Goal: Information Seeking & Learning: Learn about a topic

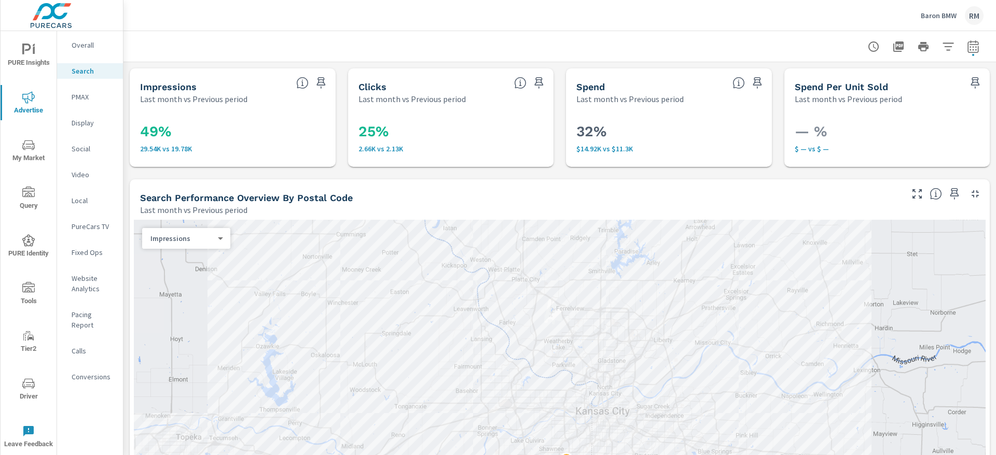
scroll to position [1011, 0]
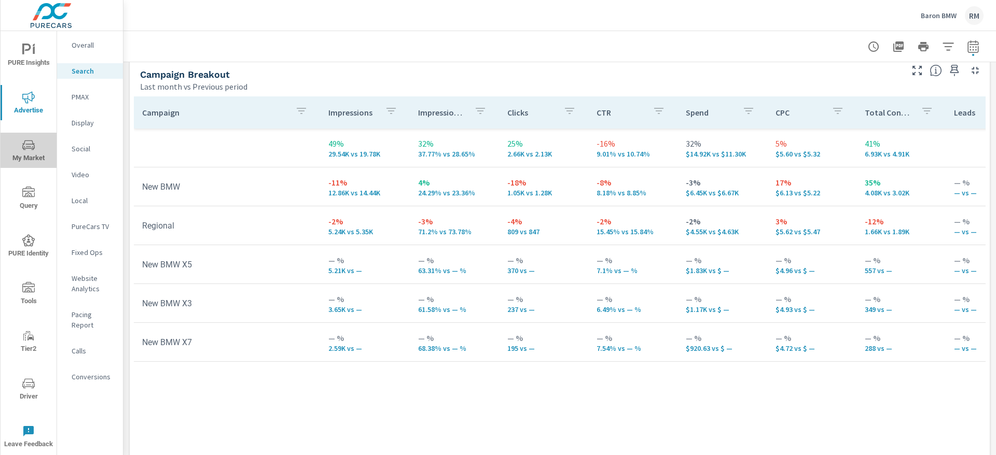
click at [35, 139] on span "My Market" at bounding box center [29, 151] width 50 height 25
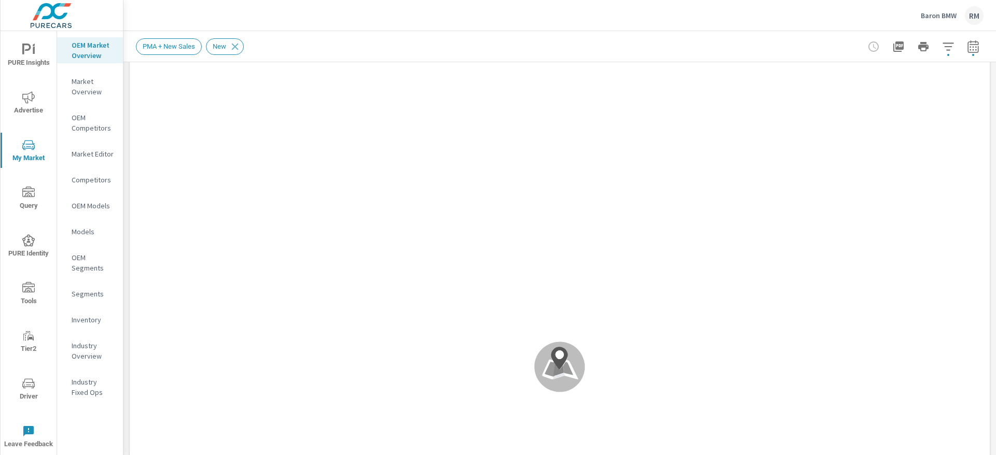
scroll to position [78, 0]
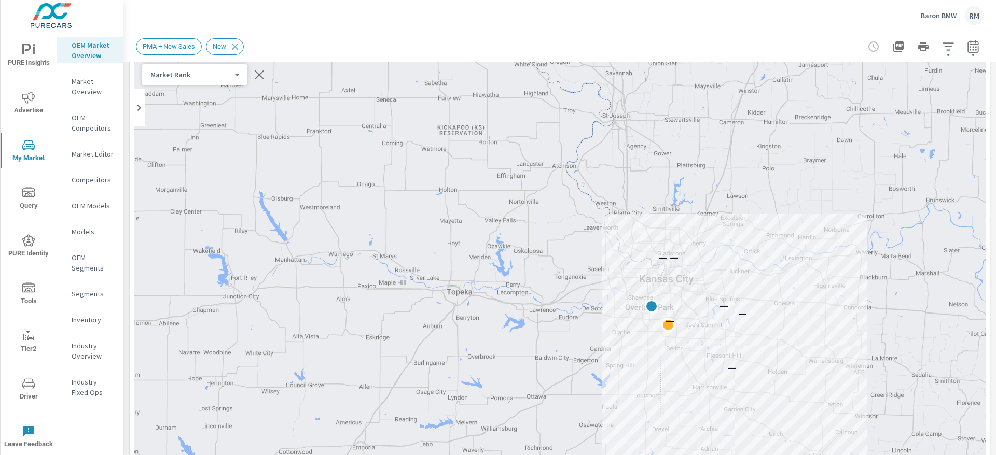
drag, startPoint x: 693, startPoint y: 186, endPoint x: 591, endPoint y: 182, distance: 102.8
click at [595, 184] on div "— — — — — —" at bounding box center [560, 319] width 852 height 577
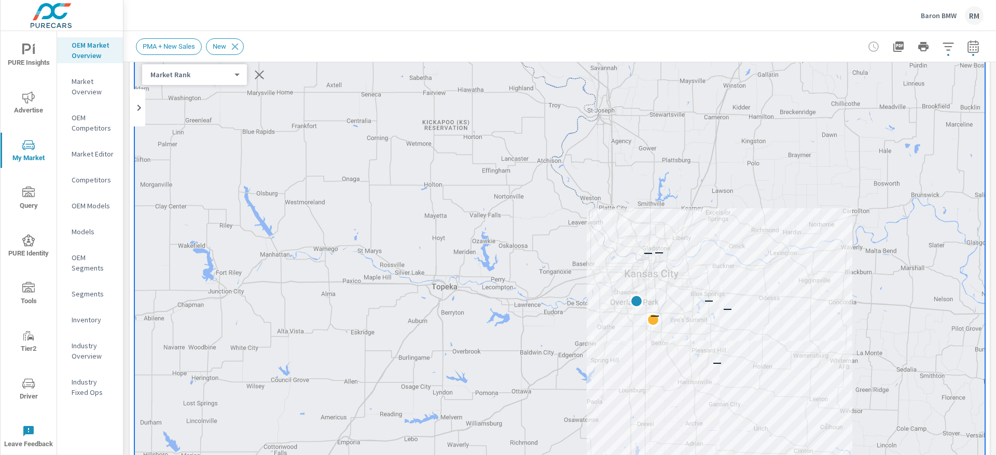
click at [25, 94] on icon "nav menu" at bounding box center [28, 97] width 12 height 12
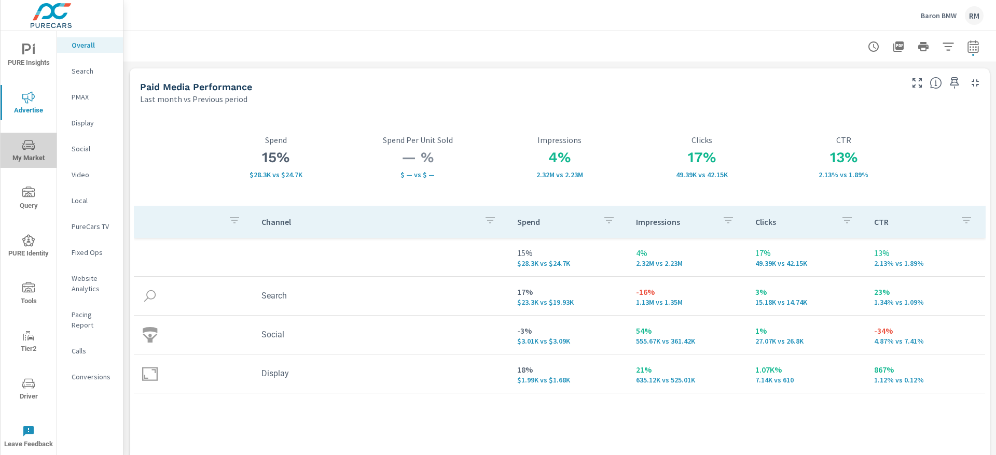
click at [25, 149] on icon "nav menu" at bounding box center [28, 145] width 12 height 10
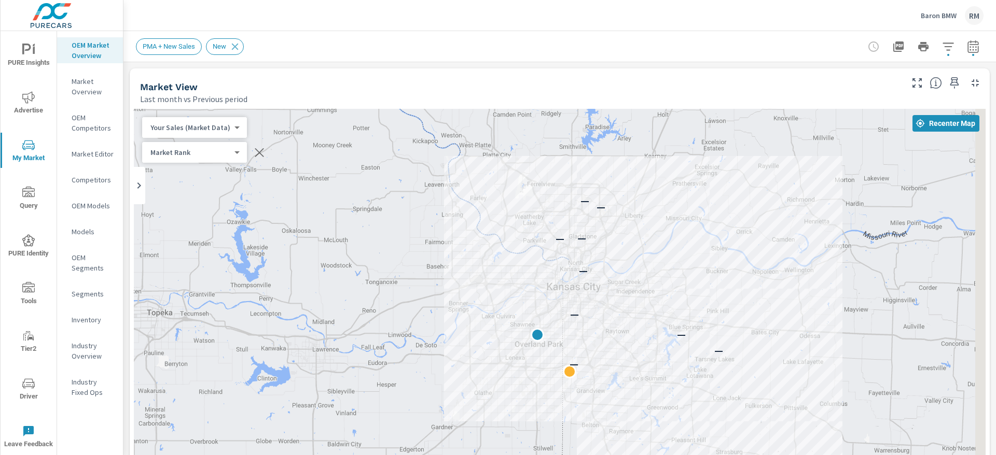
drag, startPoint x: 522, startPoint y: 340, endPoint x: 476, endPoint y: 246, distance: 104.8
click at [476, 246] on div "— — — — — — — — — —" at bounding box center [560, 397] width 852 height 577
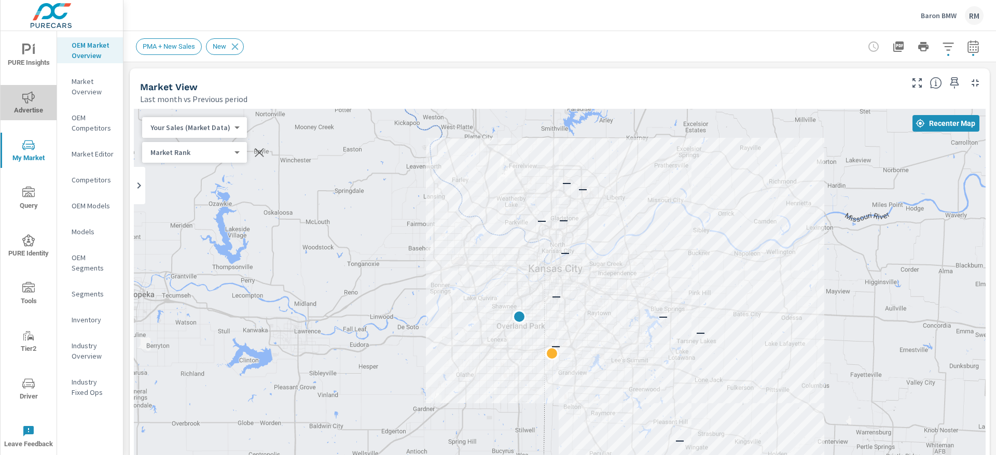
click at [28, 98] on icon "nav menu" at bounding box center [28, 97] width 12 height 12
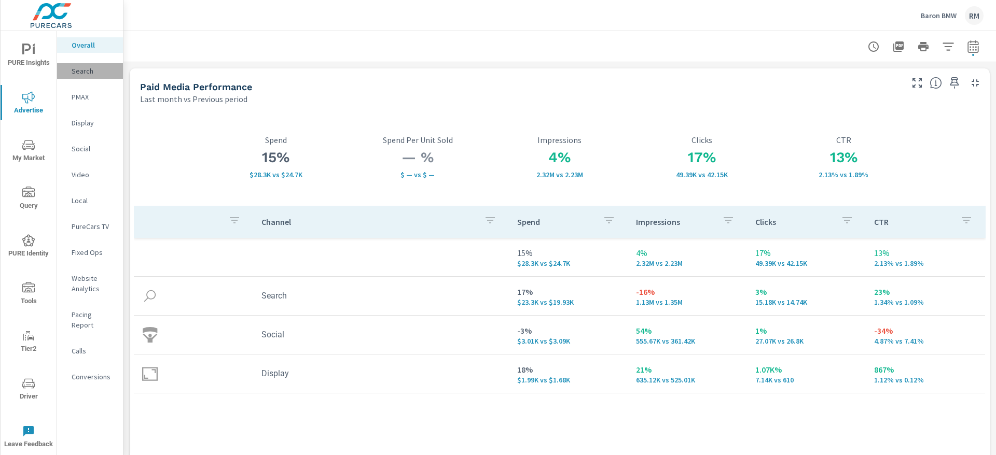
click at [89, 73] on p "Search" at bounding box center [93, 71] width 43 height 10
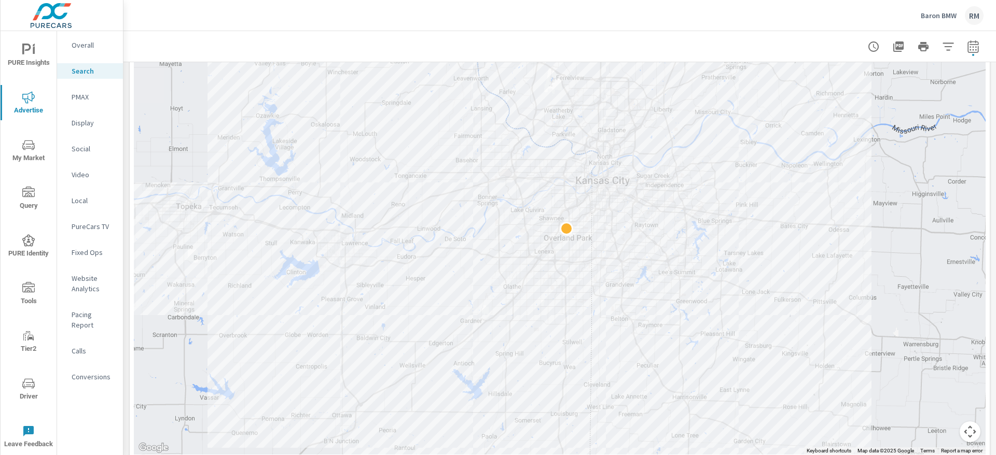
scroll to position [273, 0]
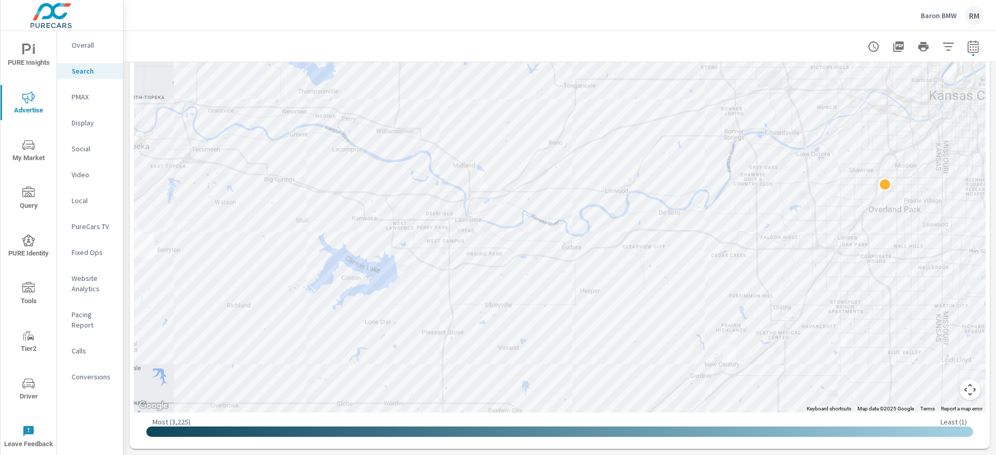
click at [27, 156] on span "My Market" at bounding box center [29, 151] width 50 height 25
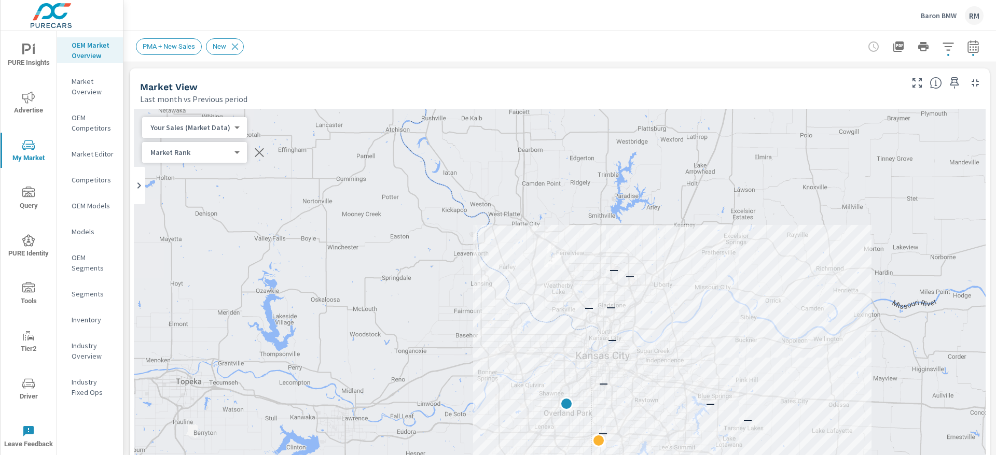
click at [88, 91] on p "Market Overview" at bounding box center [93, 86] width 43 height 21
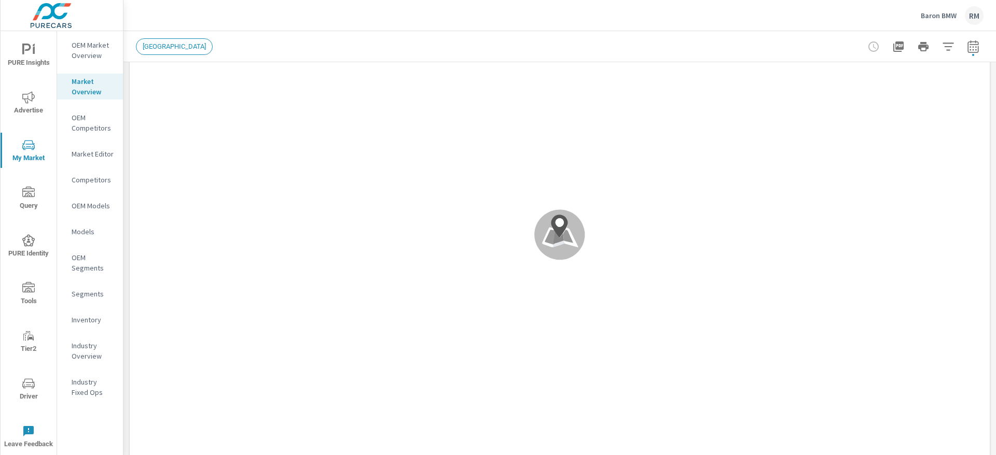
scroll to position [1, 0]
